Goal: Register for event/course

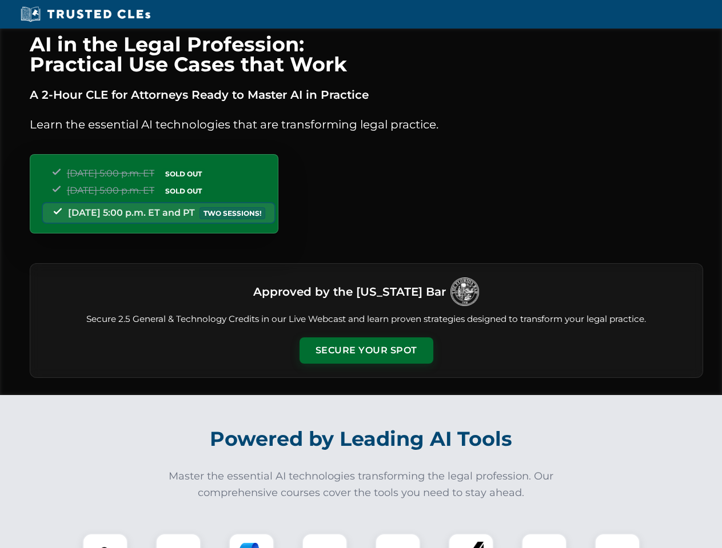
click at [366, 351] on button "Secure Your Spot" at bounding box center [366, 351] width 134 height 26
click at [105, 541] on img at bounding box center [105, 556] width 33 height 33
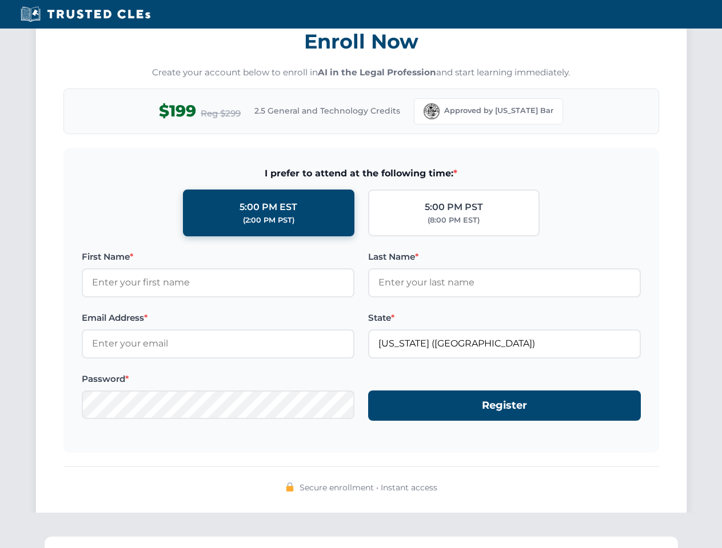
scroll to position [1122, 0]
